Goal: Task Accomplishment & Management: Manage account settings

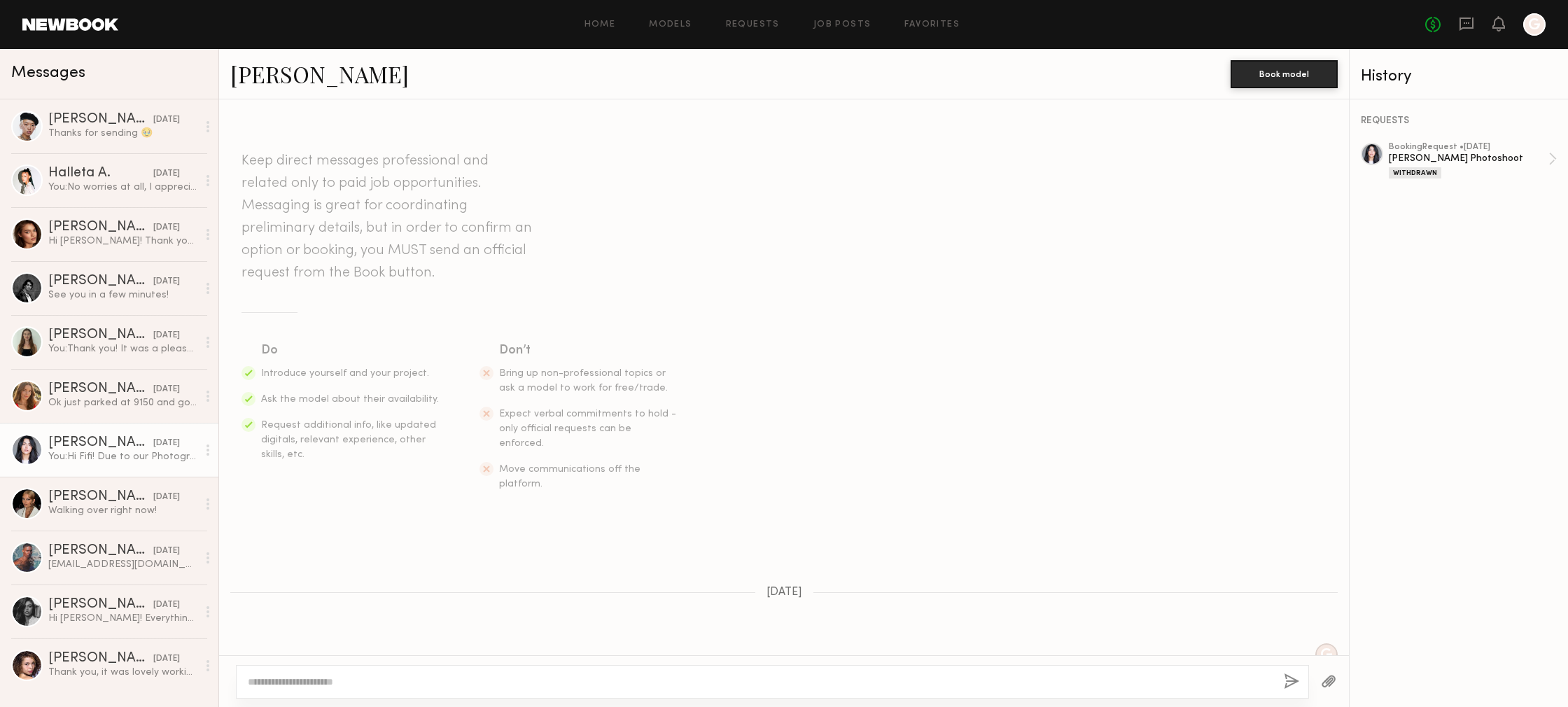
scroll to position [814, 0]
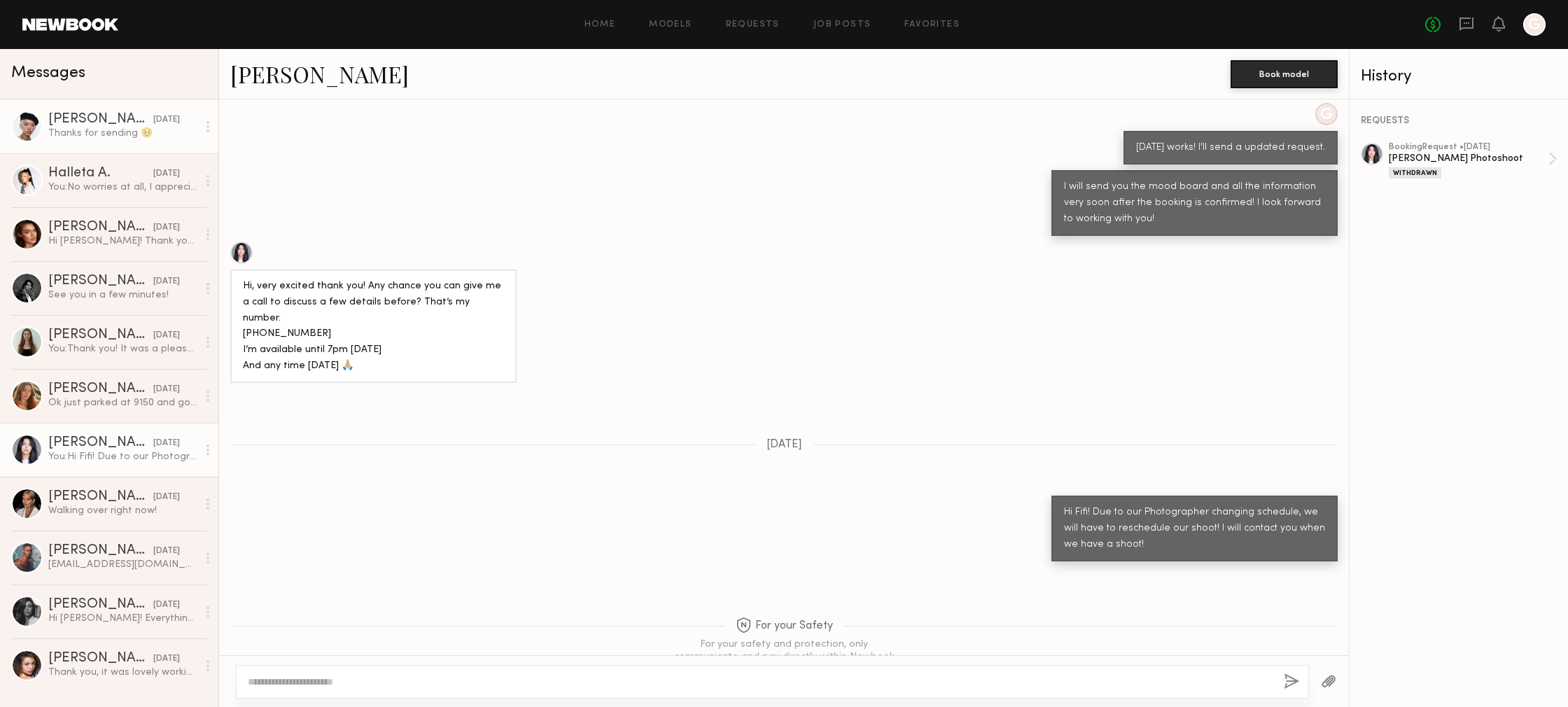
click at [154, 124] on div "[DATE]" at bounding box center [166, 120] width 27 height 14
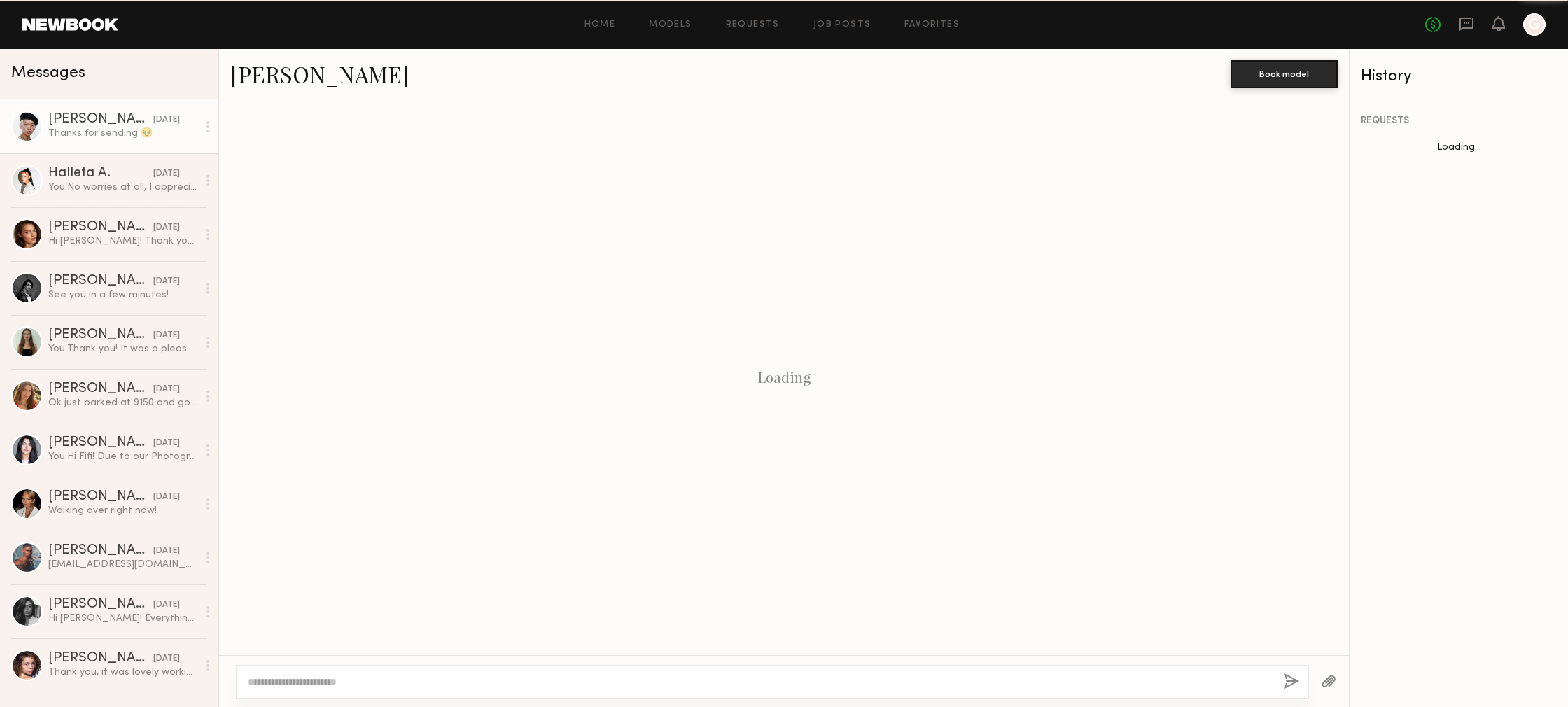
scroll to position [663, 0]
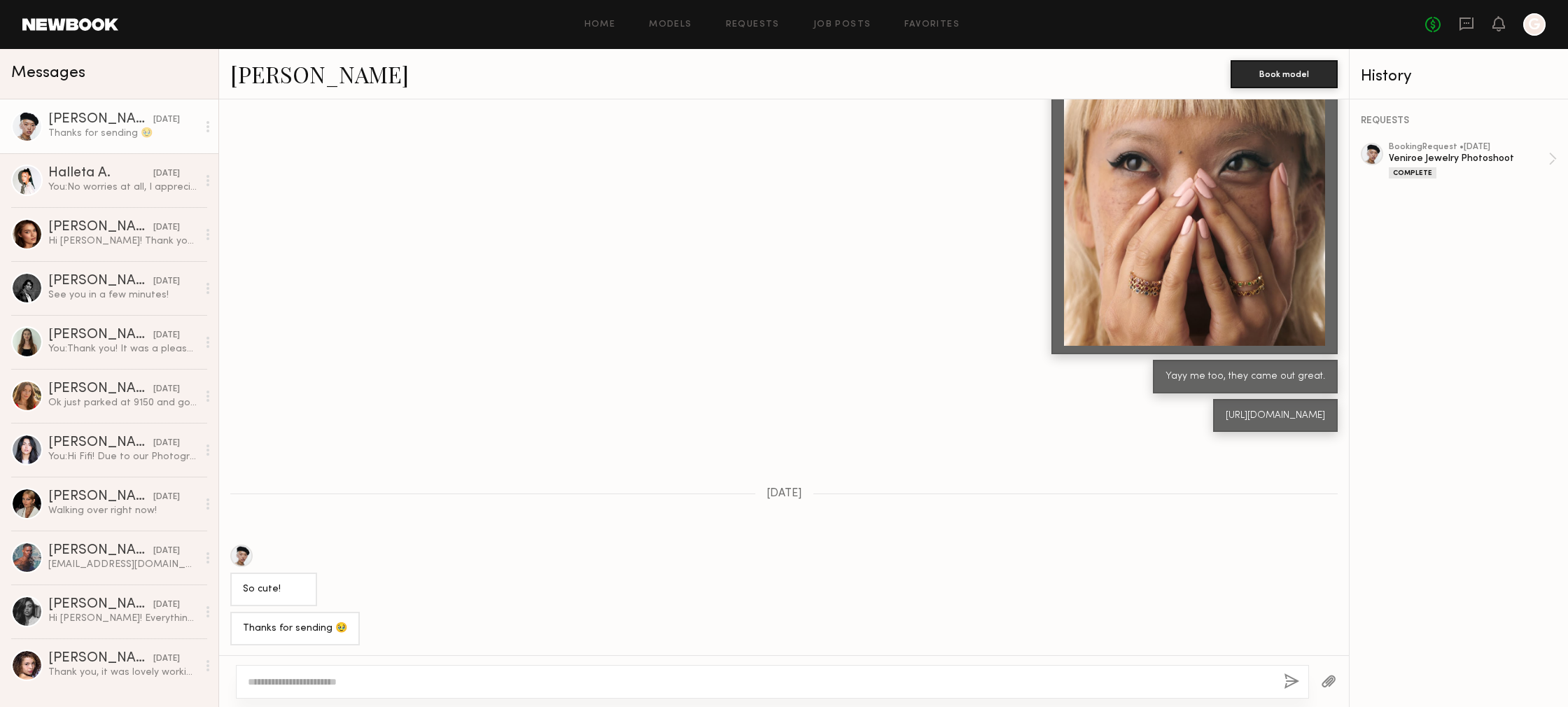
click at [640, 24] on div "Home Models Requests Job Posts Favorites Sign Out" at bounding box center [772, 24] width 1307 height 9
click at [752, 18] on div "Home Models Requests Job Posts Favorites Sign Out No fees up to $5,000 G" at bounding box center [832, 25] width 1427 height 22
click at [764, 24] on link "Requests" at bounding box center [752, 24] width 54 height 9
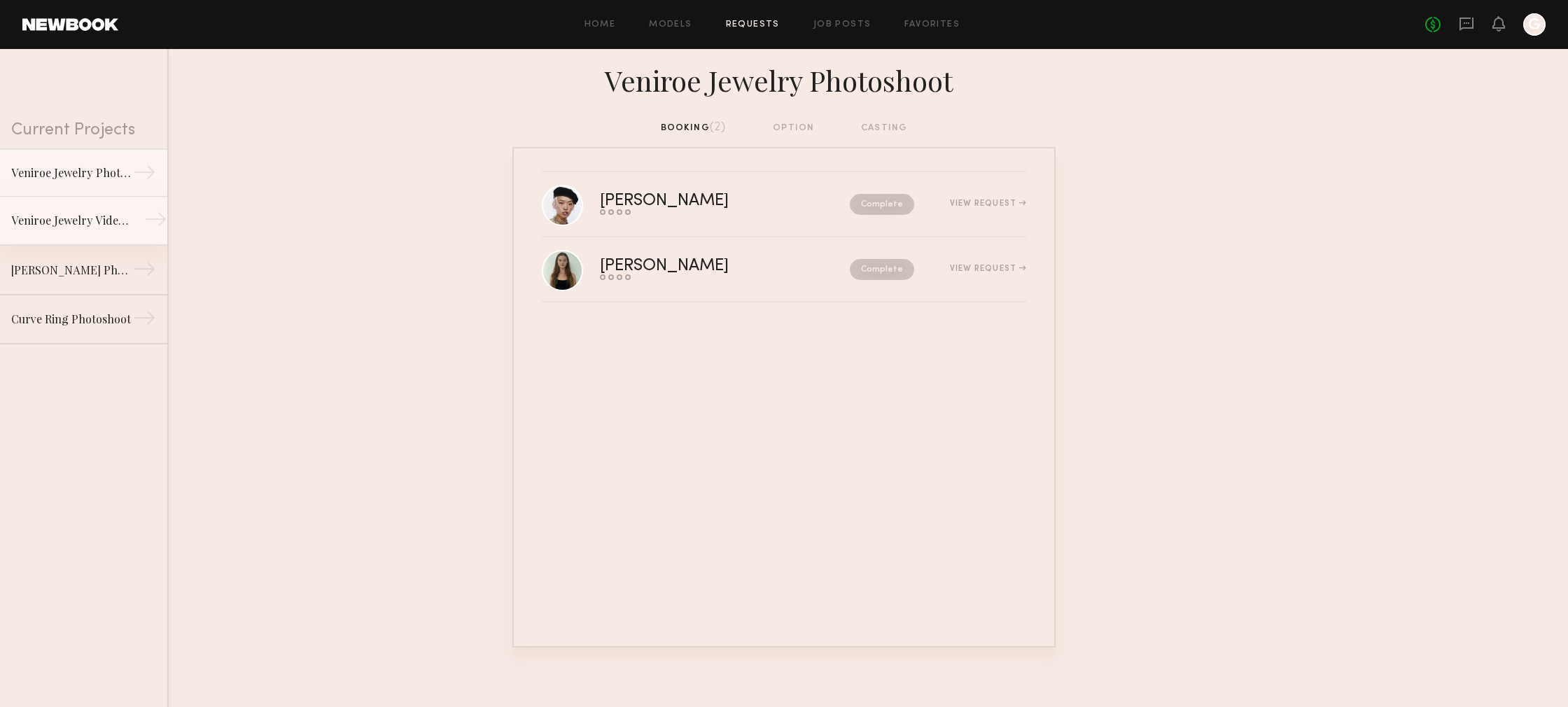
click at [106, 227] on div "Veniroe Jewelry Video Shoot" at bounding box center [72, 220] width 122 height 17
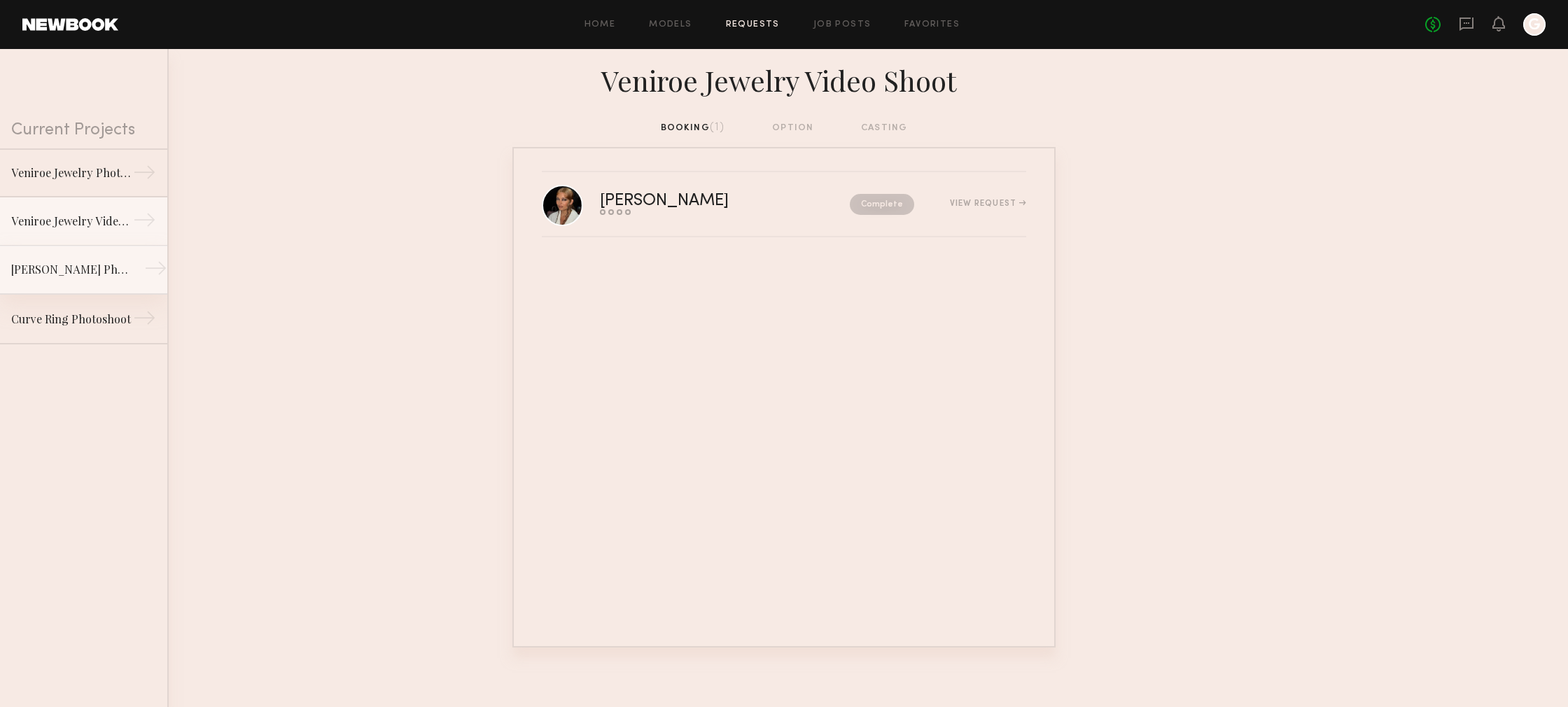
click at [119, 268] on div "[PERSON_NAME] Photoshoot" at bounding box center [72, 269] width 122 height 17
click at [108, 239] on link "Veniroe Jewelry Video Shoot →" at bounding box center [84, 221] width 167 height 49
click at [104, 284] on link "Jiahn Jewelry Photoshoot →" at bounding box center [84, 270] width 167 height 49
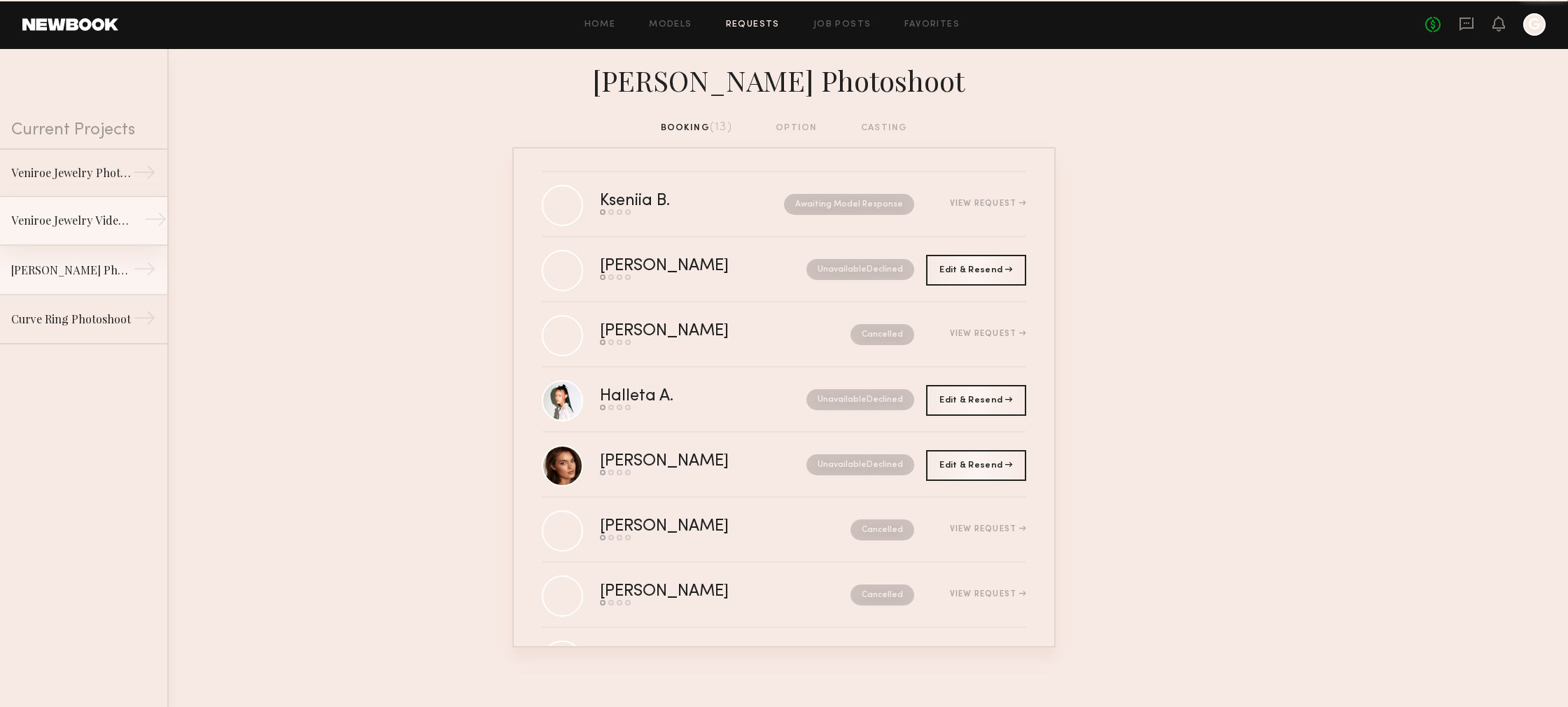
click at [118, 215] on div "Veniroe Jewelry Video Shoot" at bounding box center [72, 220] width 122 height 17
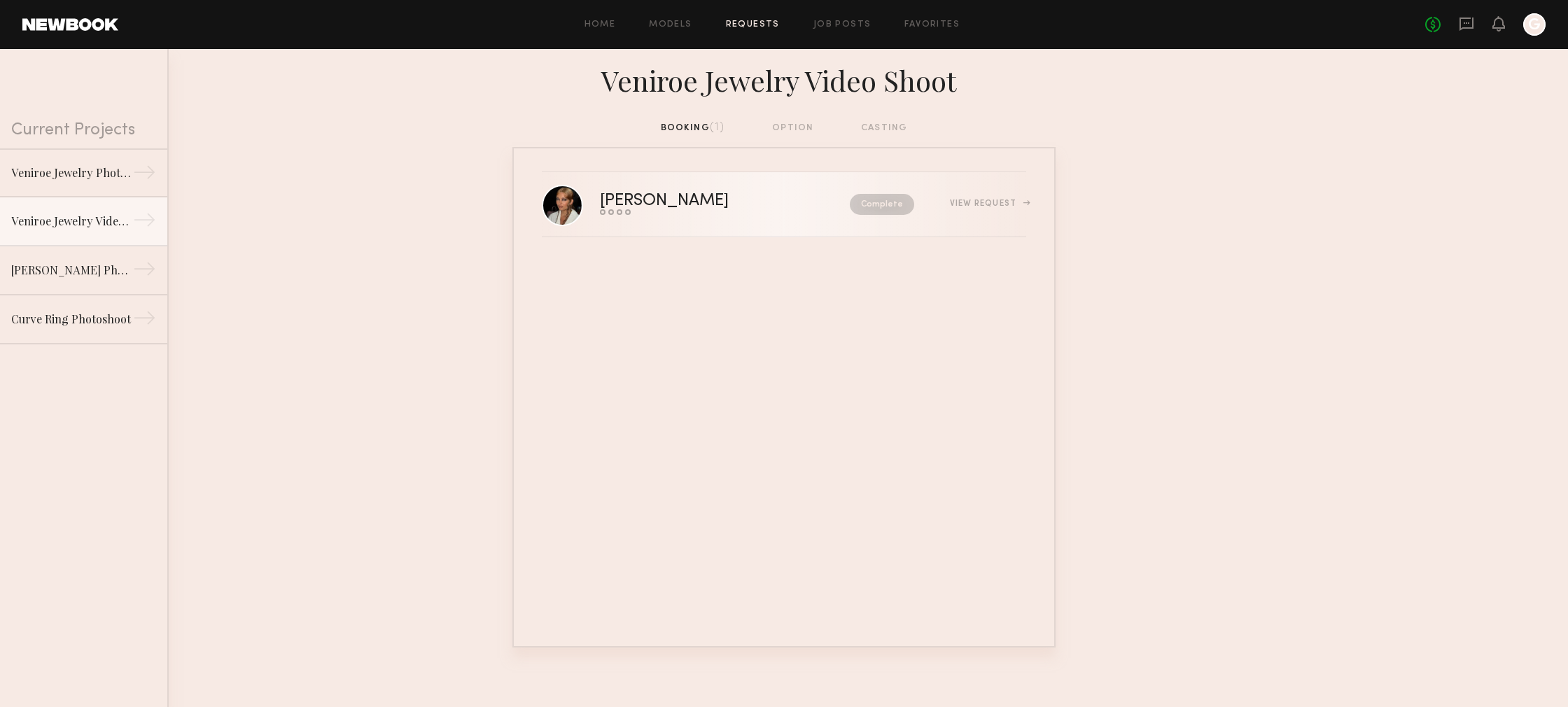
click at [669, 207] on div "Bianca A." at bounding box center [694, 201] width 190 height 16
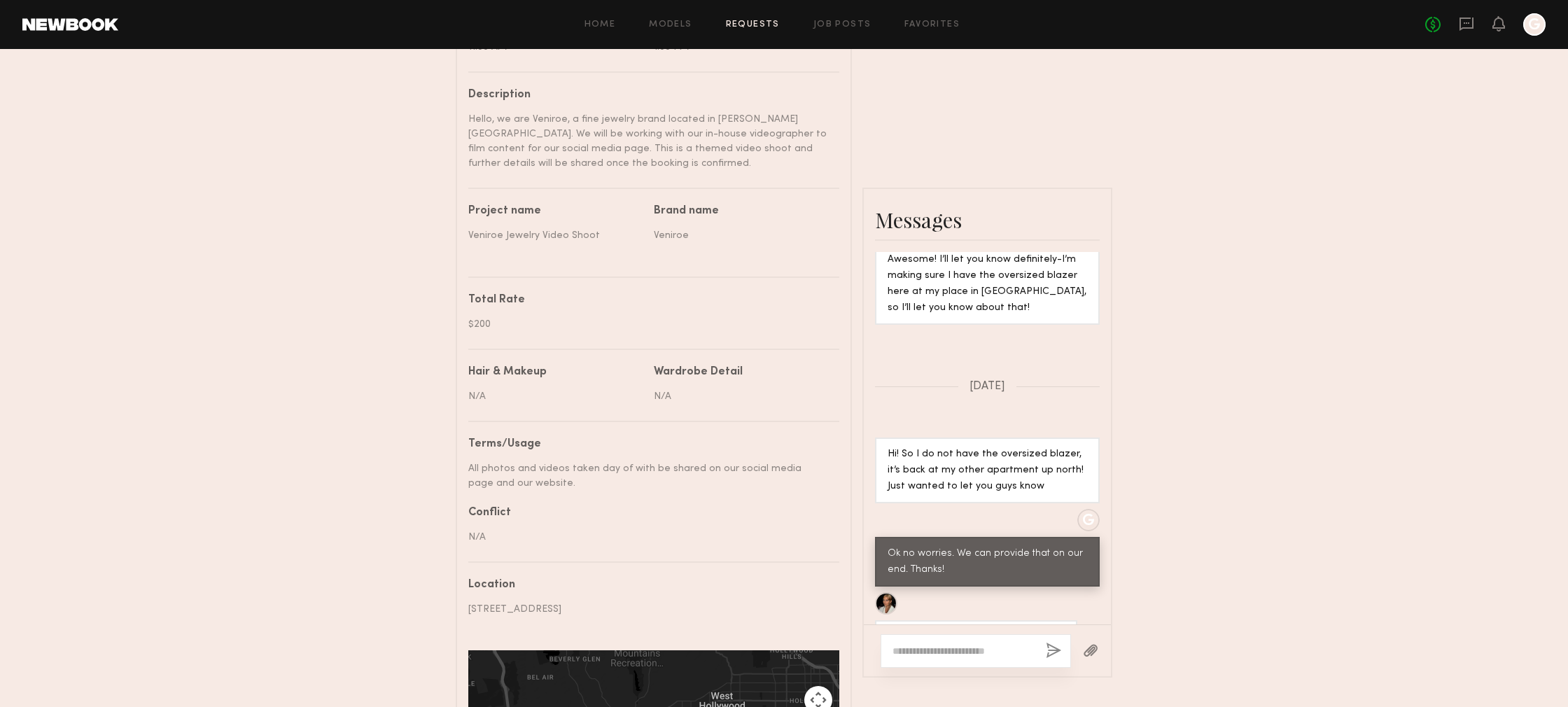
scroll to position [2603, 0]
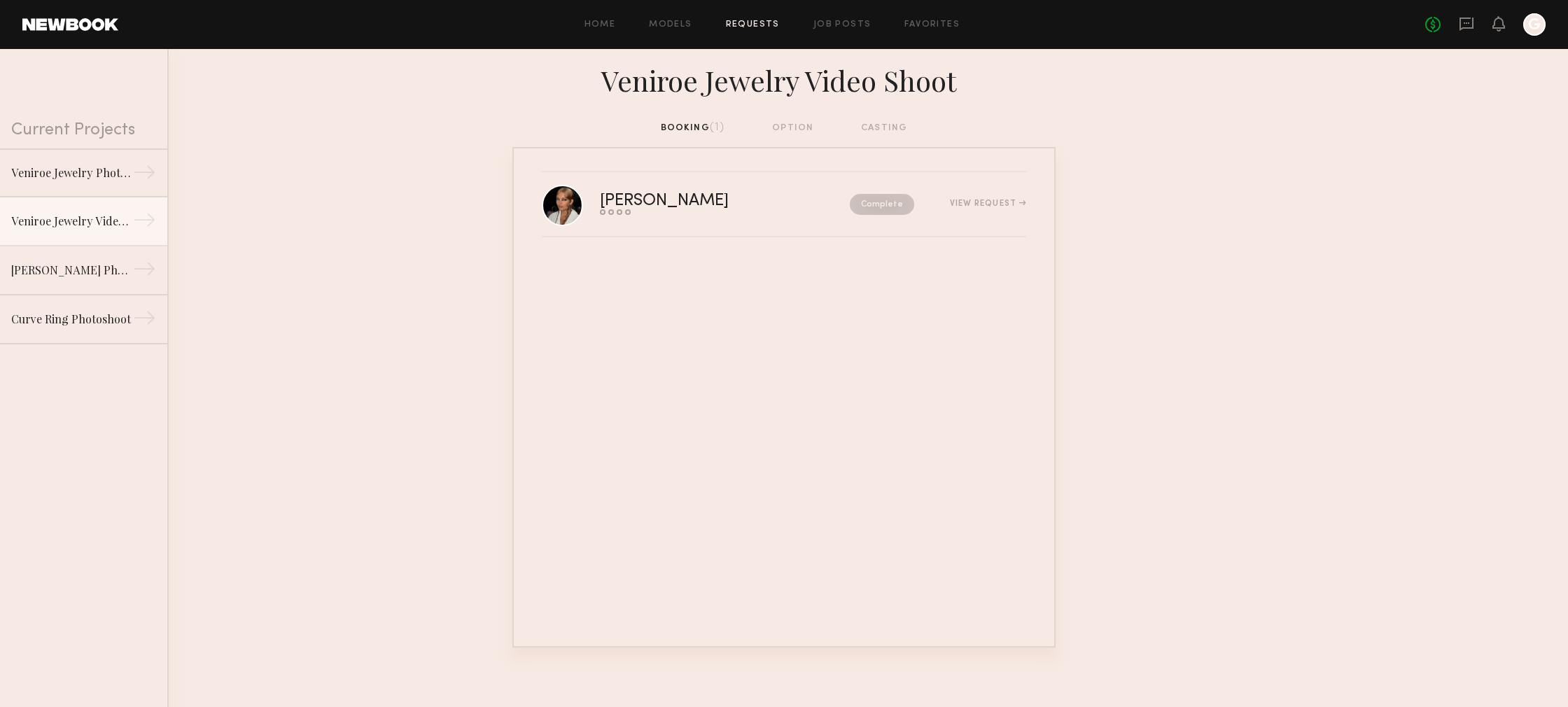
click at [790, 119] on div "Veniroe Jewelry Video Shoot" at bounding box center [784, 84] width 1568 height 72
click at [102, 284] on link "Jiahn Jewelry Photoshoot →" at bounding box center [84, 270] width 167 height 49
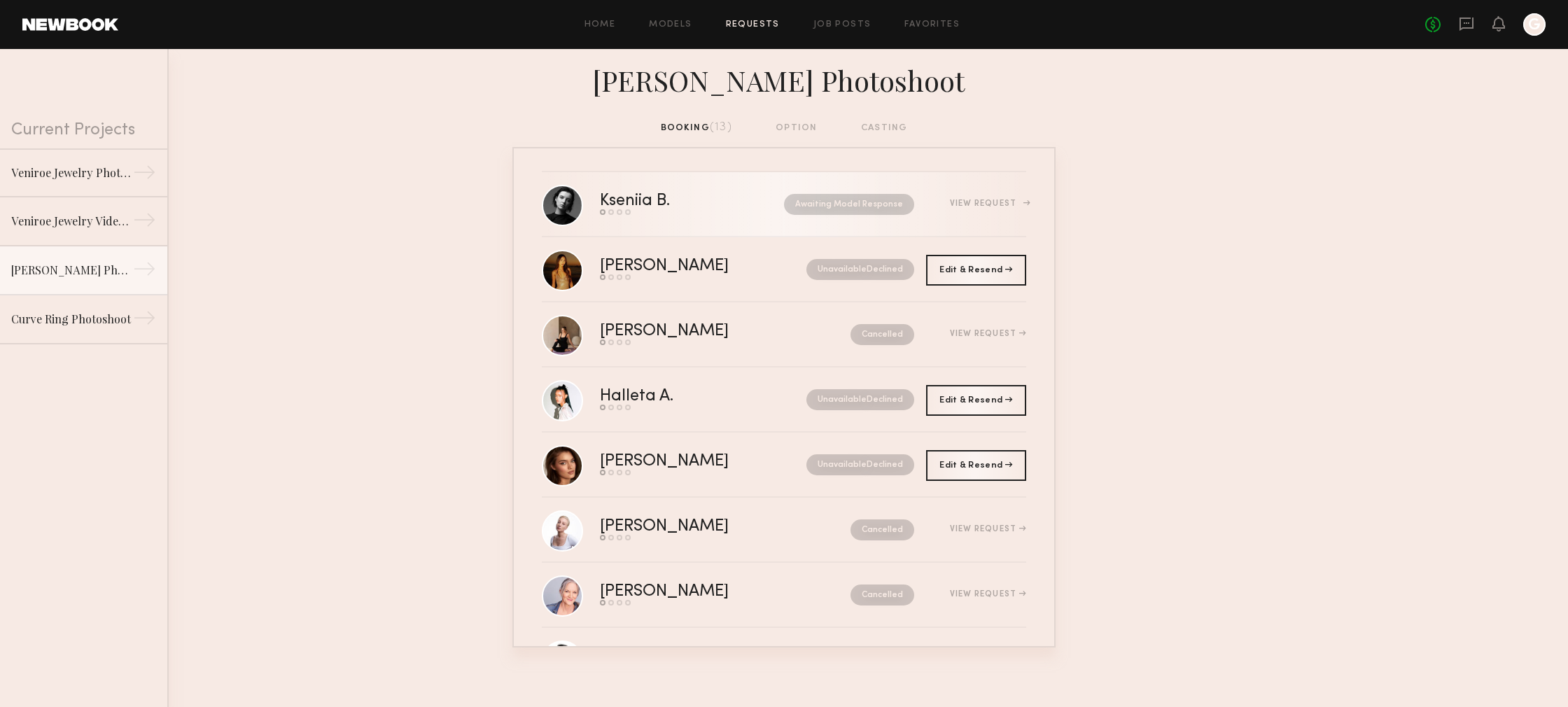
click at [964, 203] on div "View Request" at bounding box center [988, 203] width 76 height 8
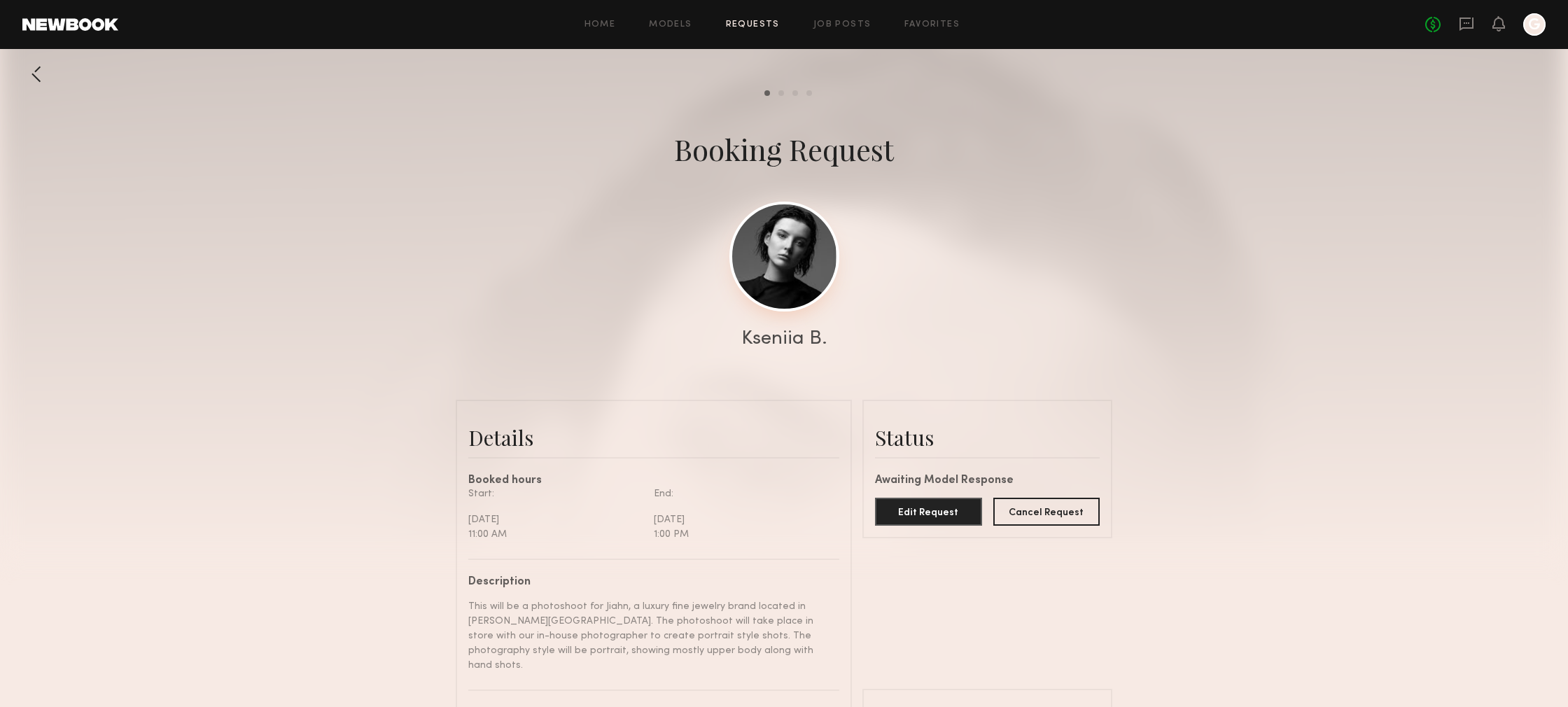
click at [764, 262] on link at bounding box center [784, 256] width 110 height 110
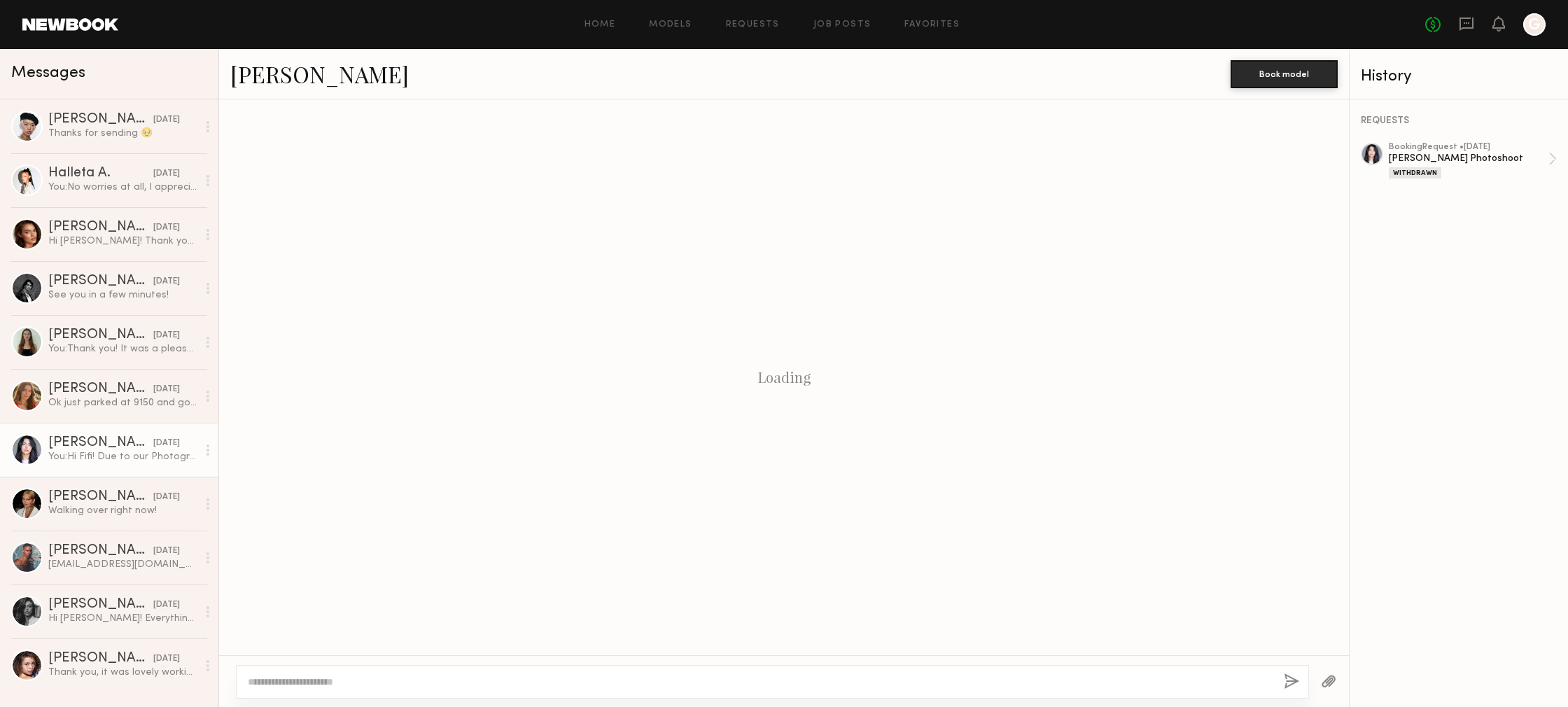
scroll to position [814, 0]
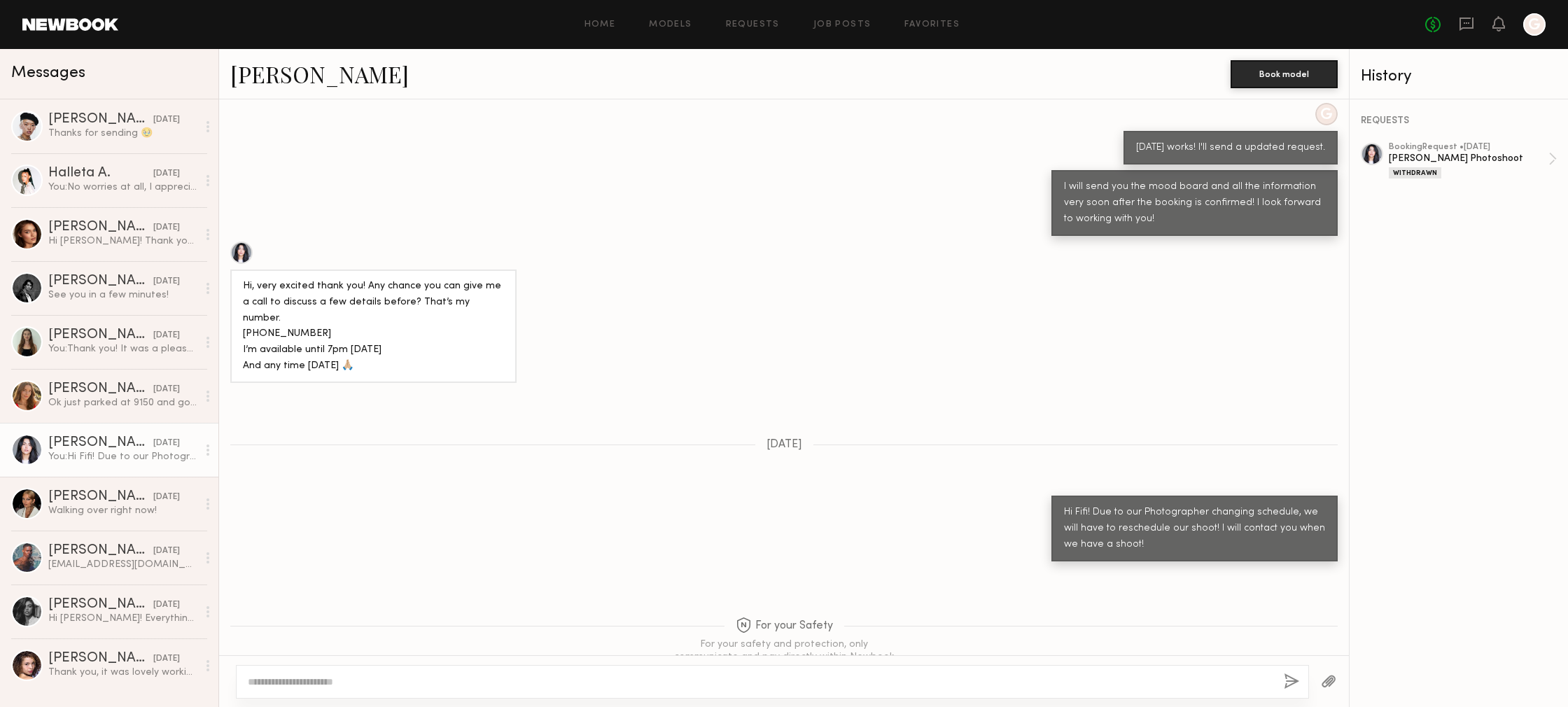
click at [746, 16] on div "Home Models Requests Job Posts Favorites Sign Out No fees up to $5,000 G" at bounding box center [832, 25] width 1427 height 22
click at [751, 27] on link "Requests" at bounding box center [752, 24] width 54 height 9
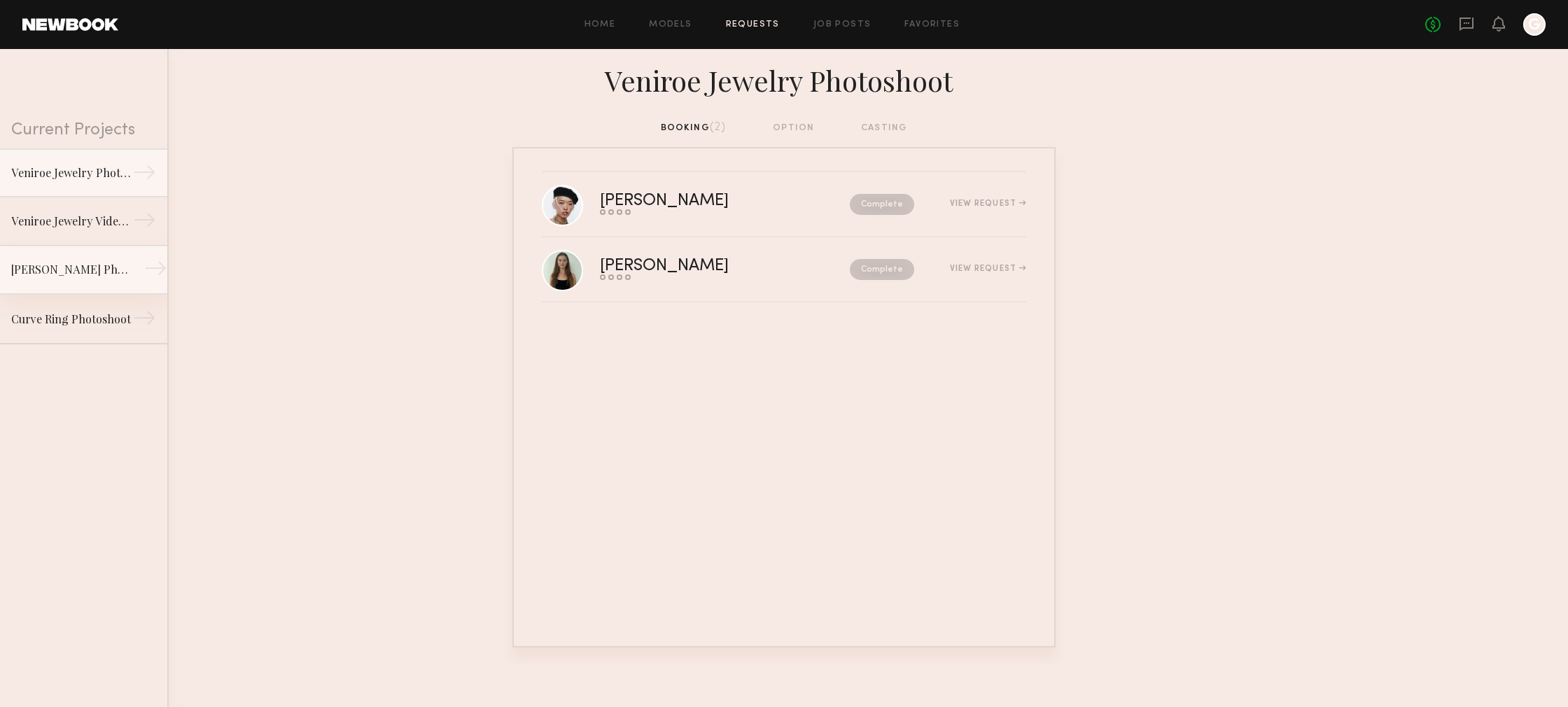
click at [88, 264] on div "[PERSON_NAME] Photoshoot" at bounding box center [72, 269] width 122 height 17
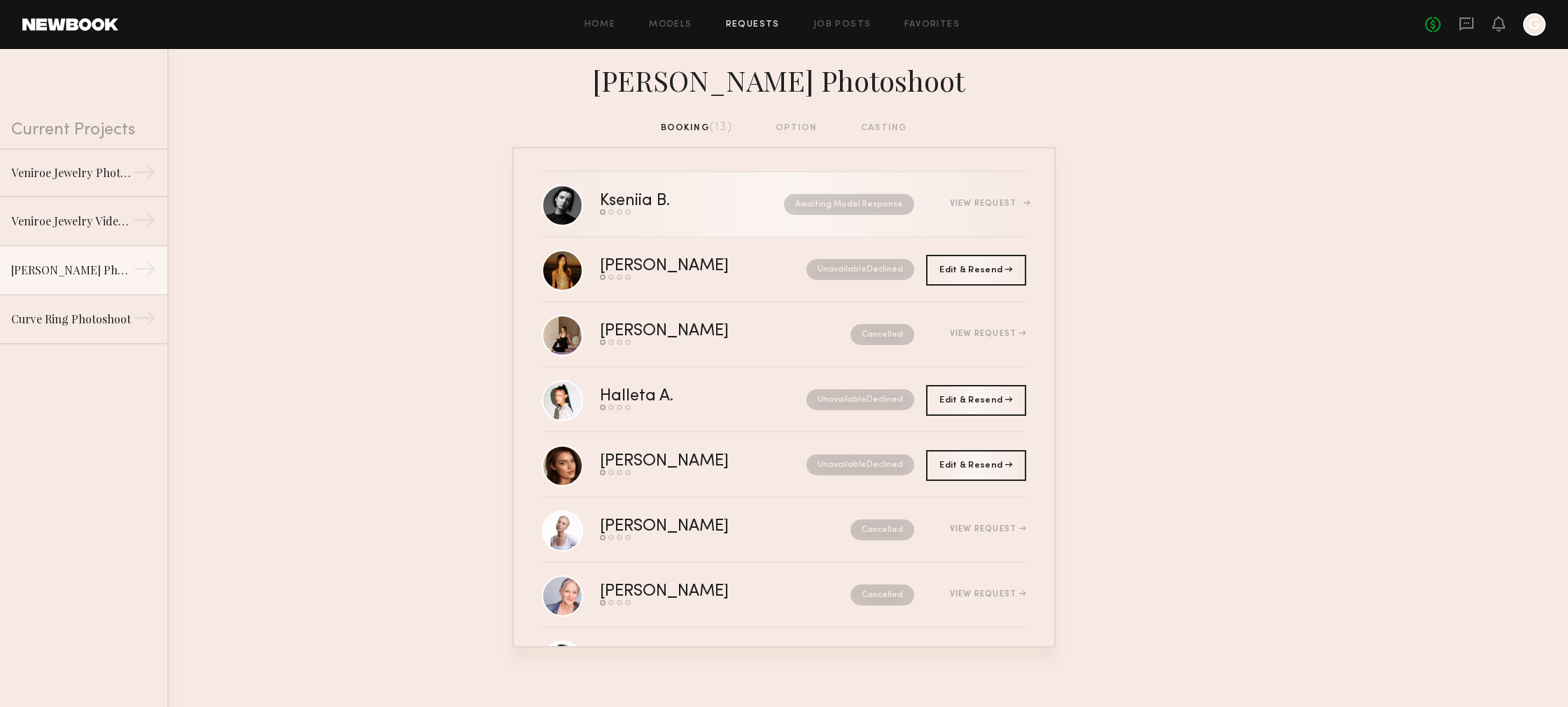
click at [962, 200] on div "View Request" at bounding box center [988, 203] width 76 height 8
